Goal: Task Accomplishment & Management: Use online tool/utility

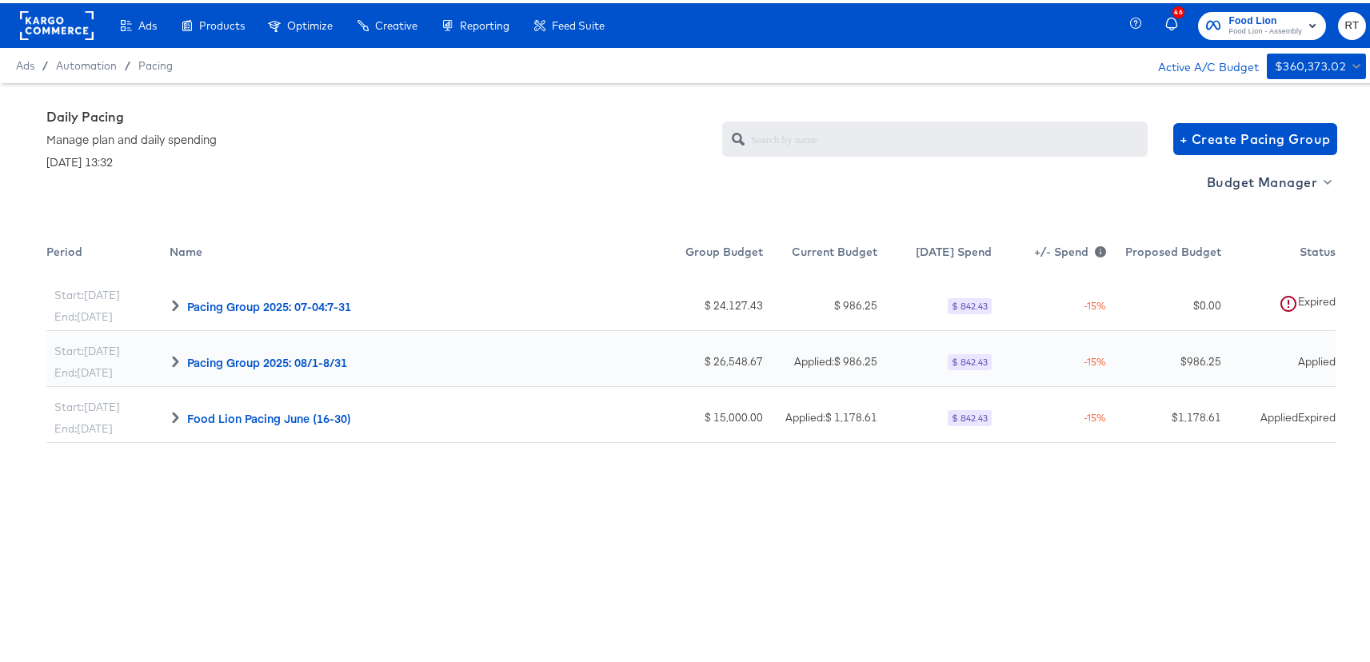
click at [35, 30] on rect at bounding box center [57, 22] width 74 height 29
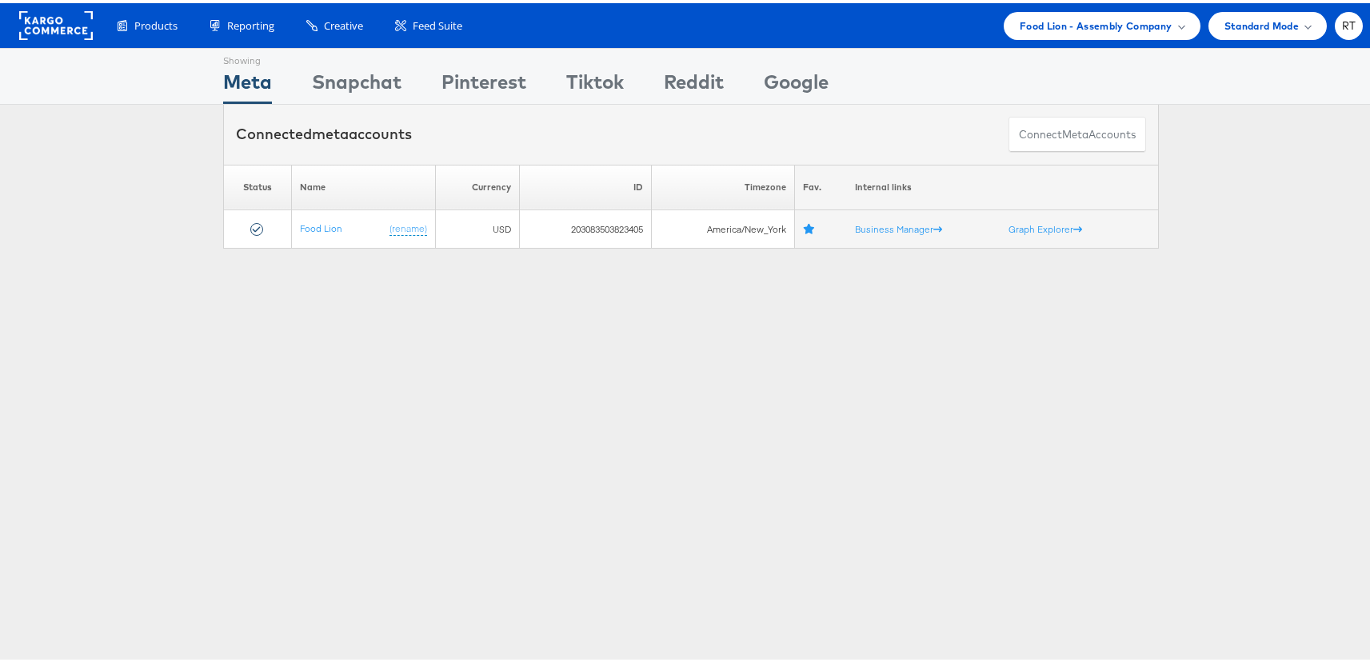
click at [582, 369] on div "Showing Meta Showing [GEOGRAPHIC_DATA] Showing Pinterest Showing Tiktok Showing…" at bounding box center [691, 445] width 1382 height 800
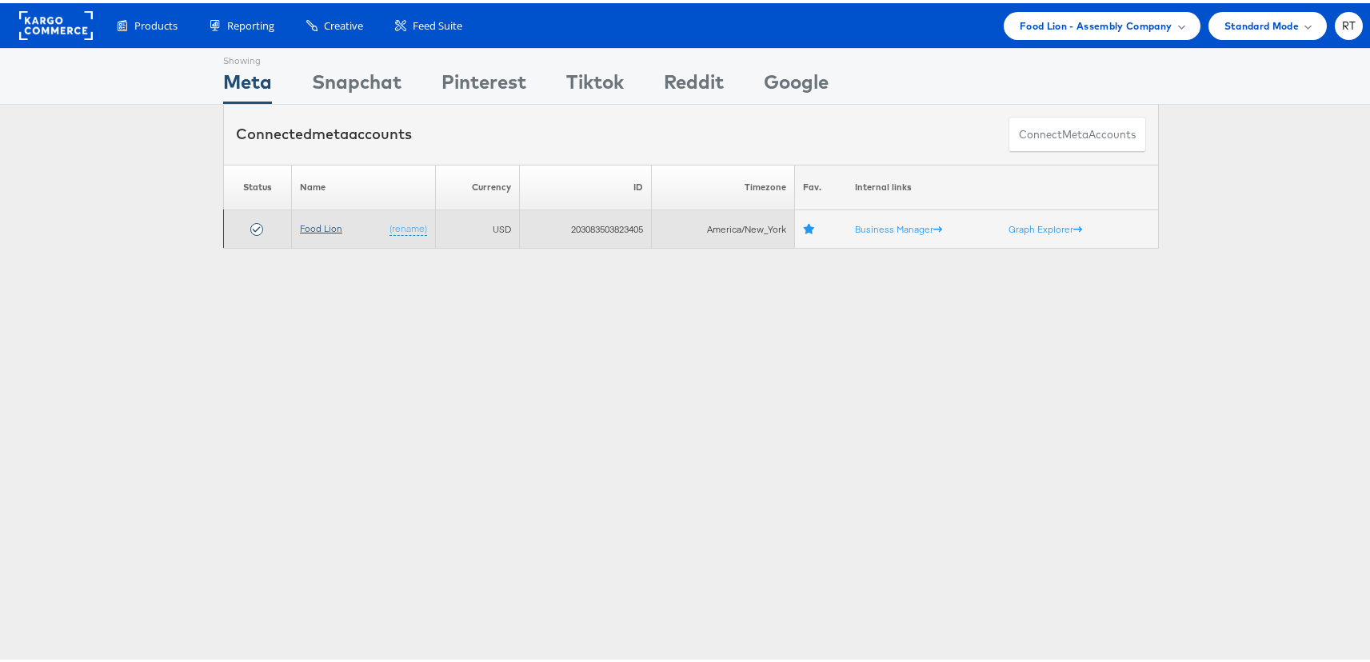
click at [321, 224] on link "Food Lion" at bounding box center [321, 225] width 42 height 12
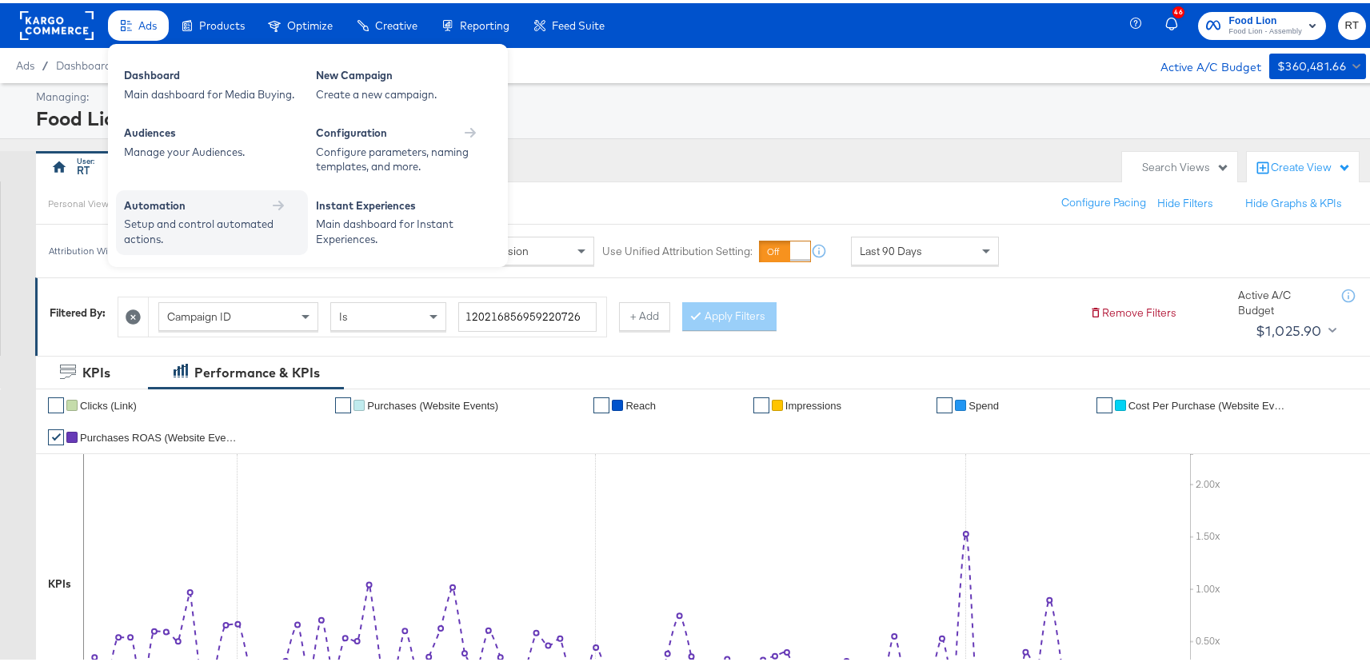
click at [150, 220] on div "Setup and control automated actions." at bounding box center [204, 228] width 160 height 30
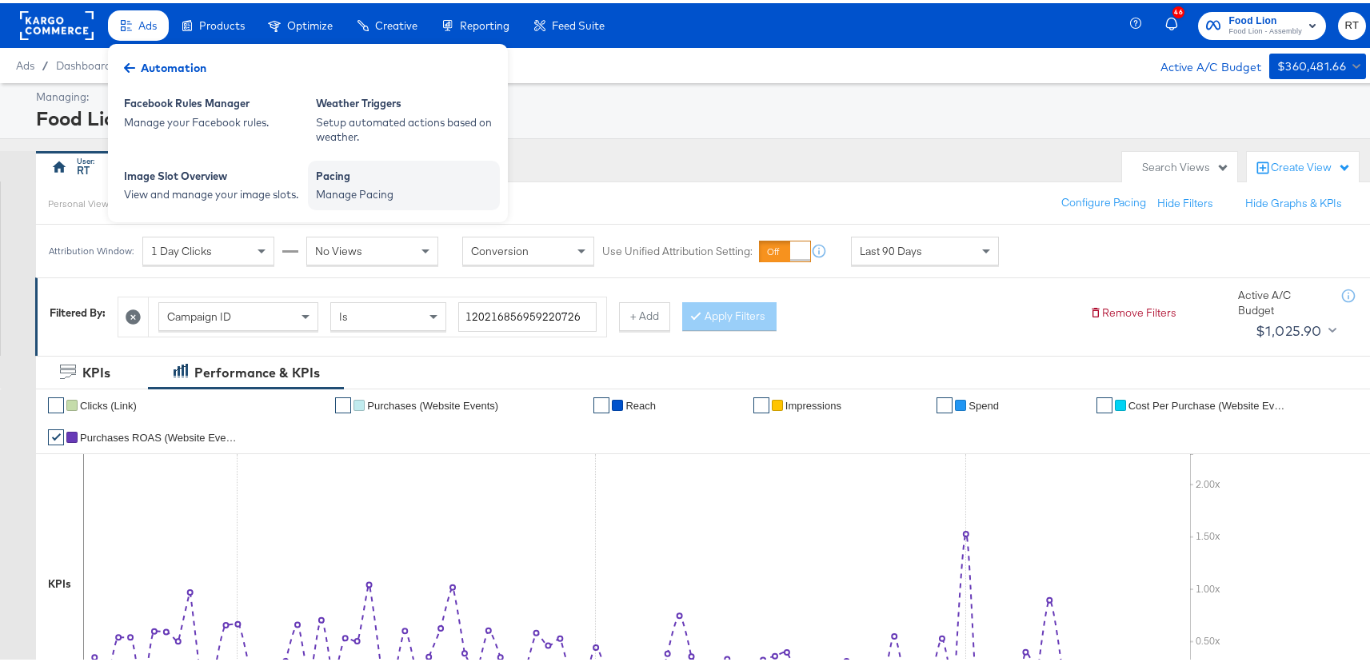
click at [397, 182] on div "Pacing" at bounding box center [404, 175] width 176 height 19
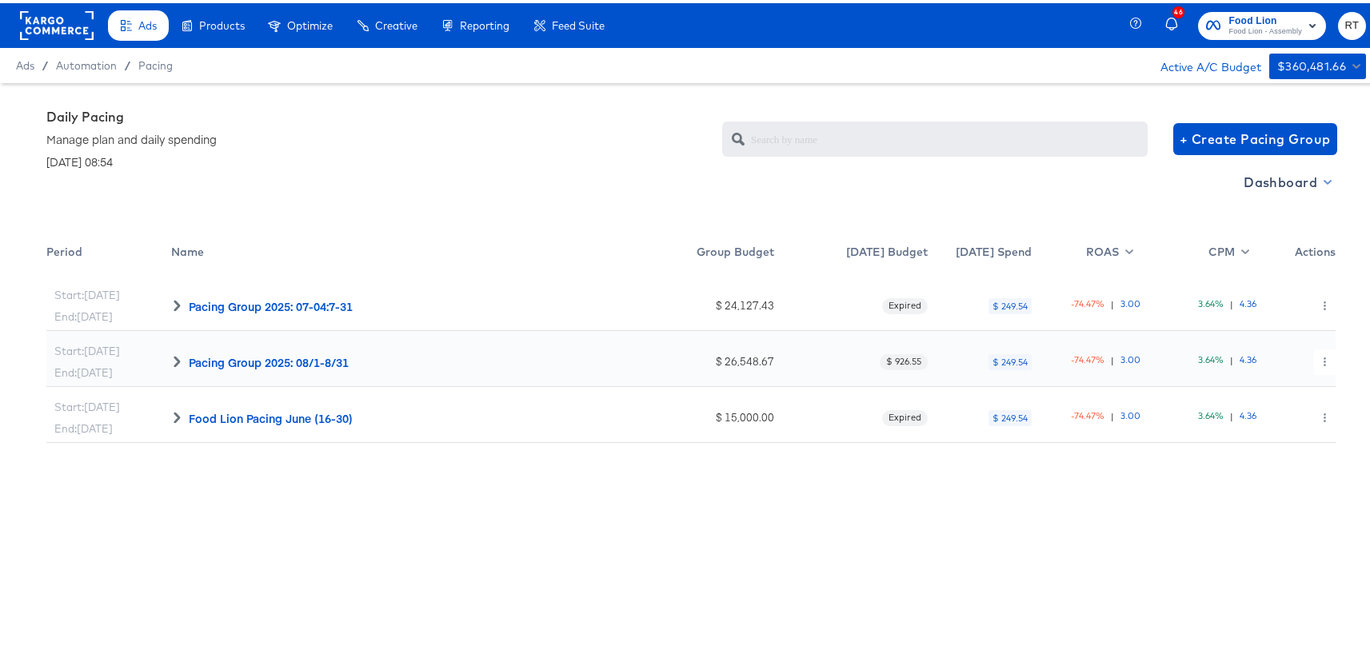
click at [1287, 179] on span "Dashboard" at bounding box center [1286, 179] width 86 height 22
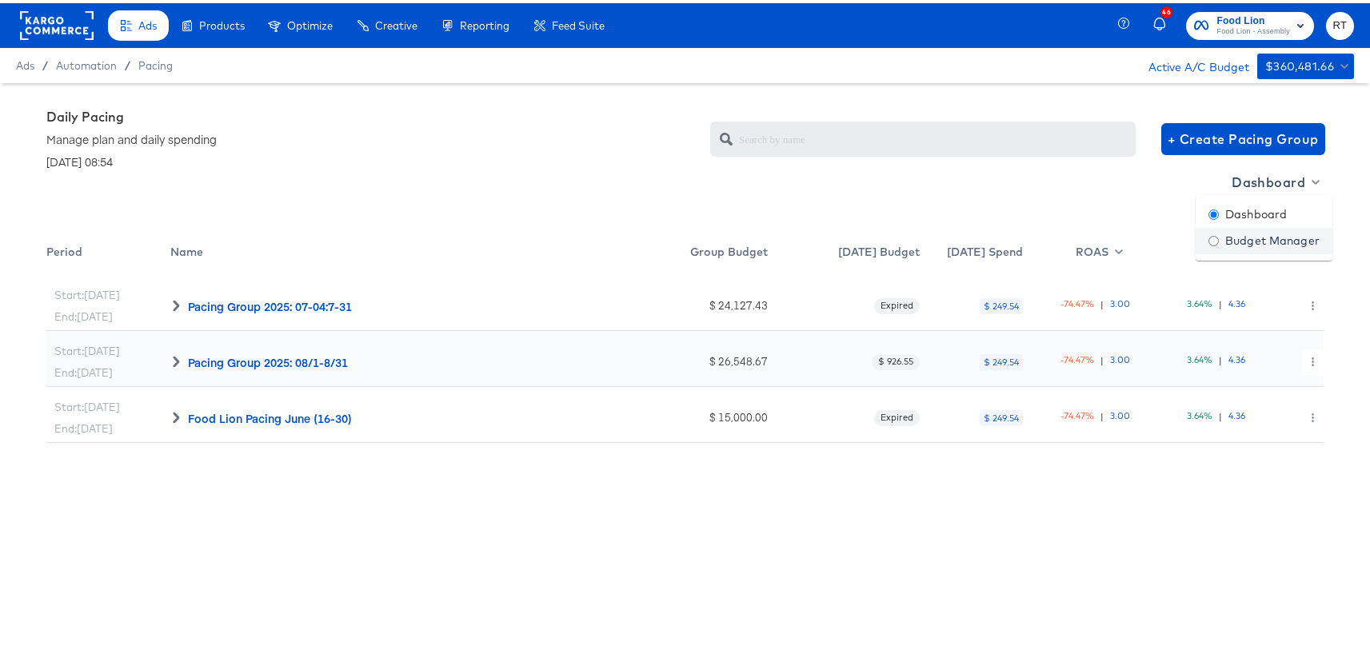
click at [1271, 237] on div "Budget Manager" at bounding box center [1263, 237] width 111 height 17
radio input "false"
radio input "true"
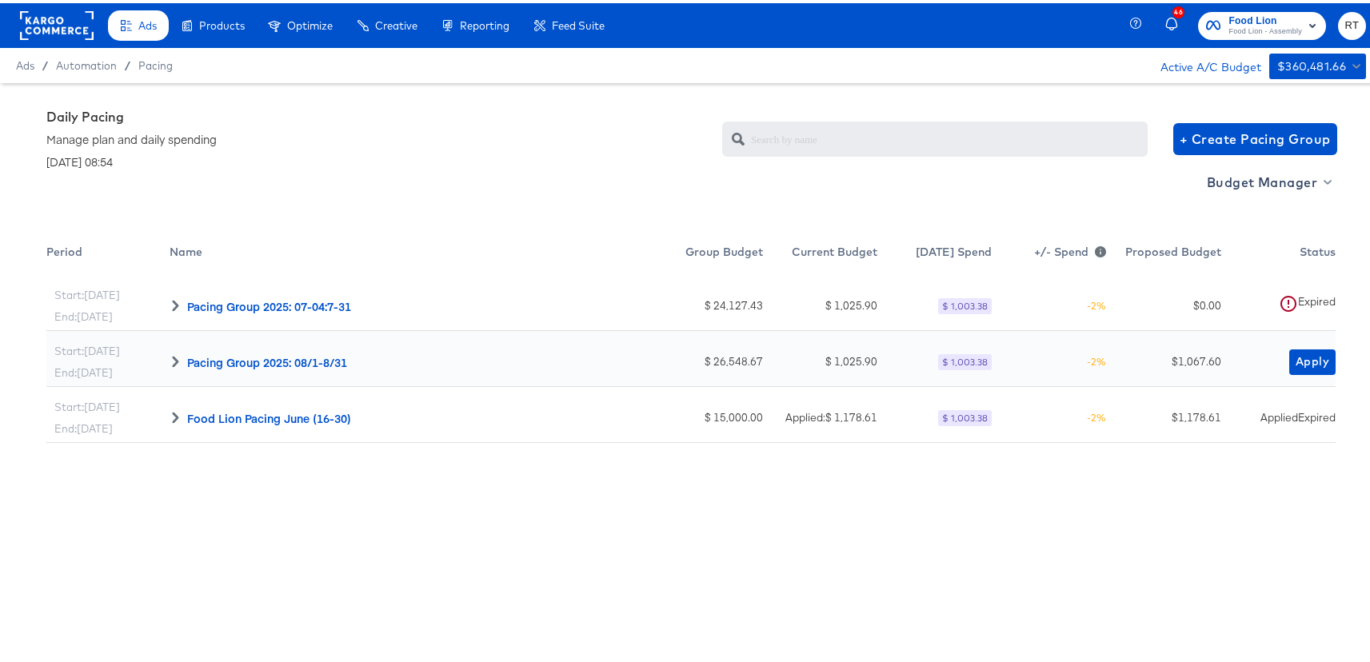
click at [973, 497] on div "Start: Jul 4th End: Jul 31st Pacing Group 2025: 07-04:7-31 $ 24,127.43 $ 1,025.…" at bounding box center [690, 532] width 1289 height 520
click at [1308, 357] on span "Apply" at bounding box center [1312, 359] width 34 height 20
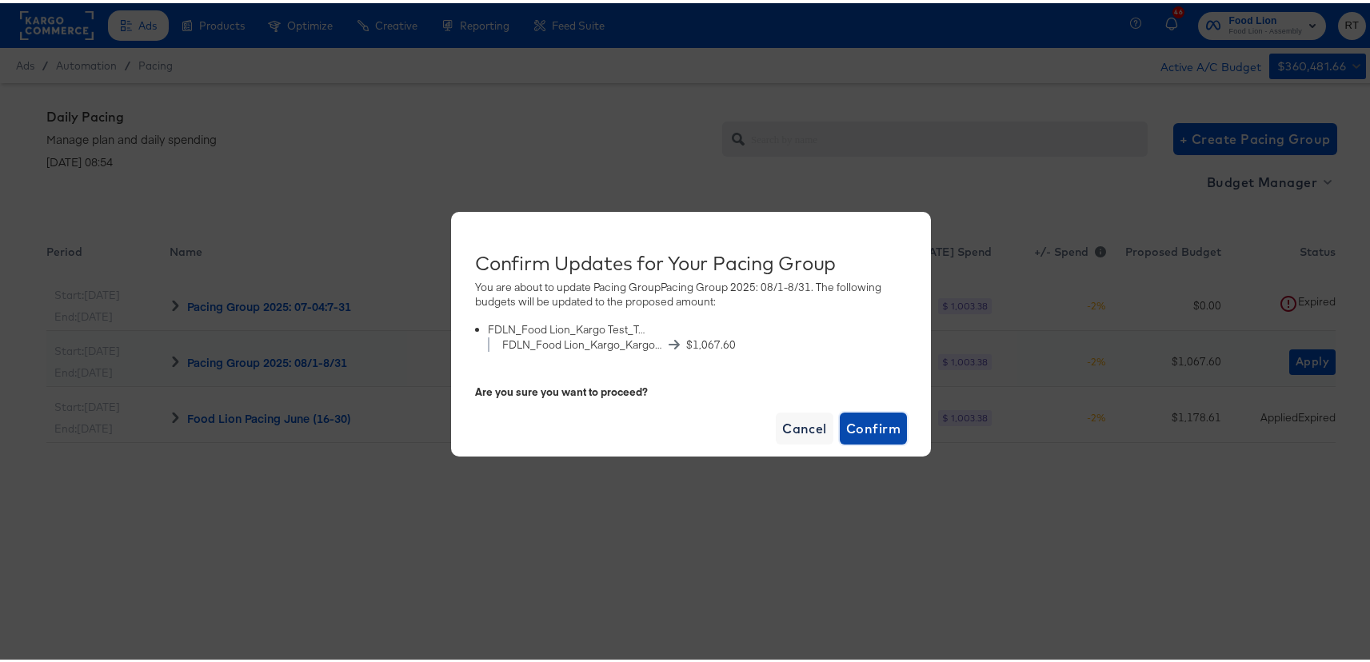
click at [872, 425] on span "Confirm" at bounding box center [873, 425] width 54 height 22
